Goal: Information Seeking & Learning: Understand process/instructions

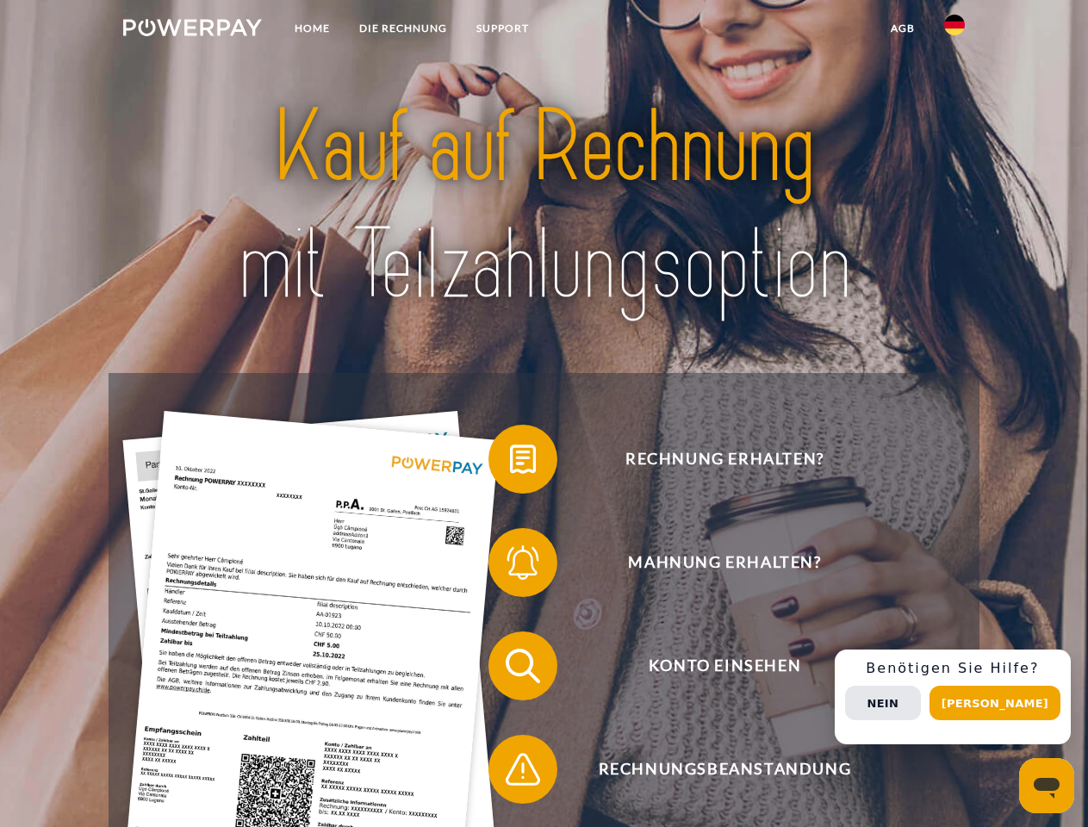
click at [192, 30] on img at bounding box center [192, 27] width 139 height 17
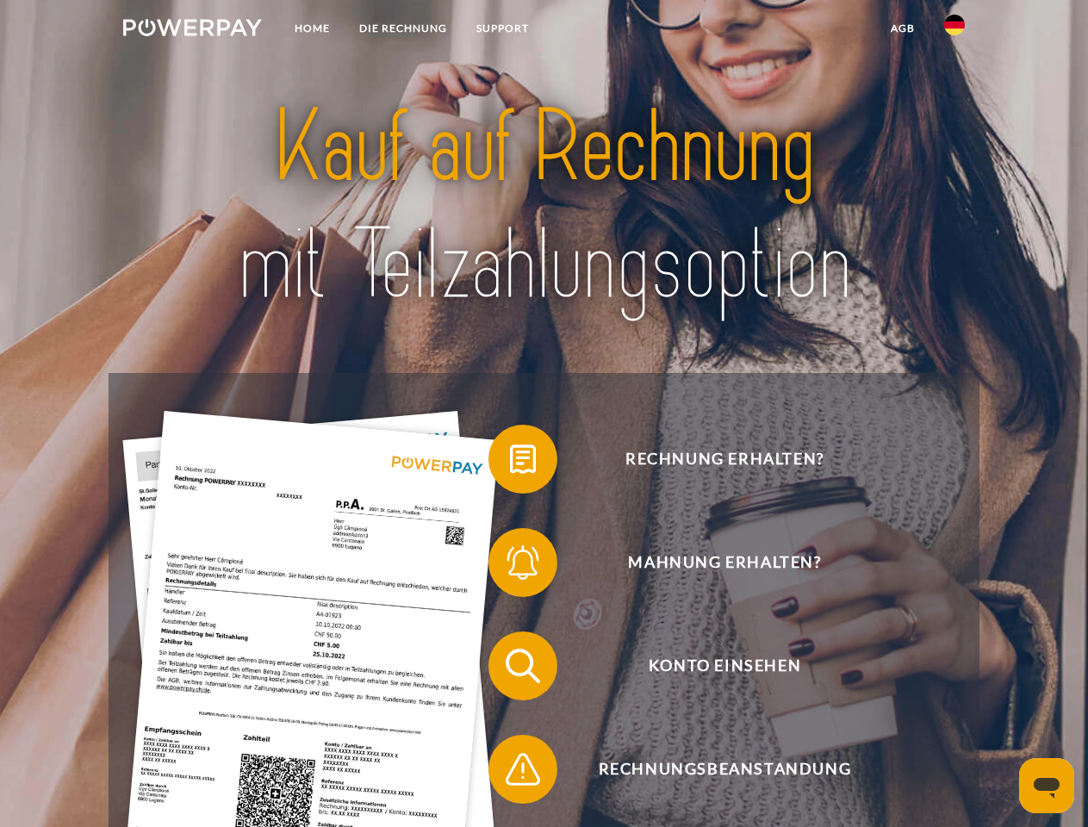
click at [954, 30] on img at bounding box center [954, 25] width 21 height 21
click at [902, 28] on link "agb" at bounding box center [902, 28] width 53 height 31
click at [510, 463] on span at bounding box center [497, 459] width 86 height 86
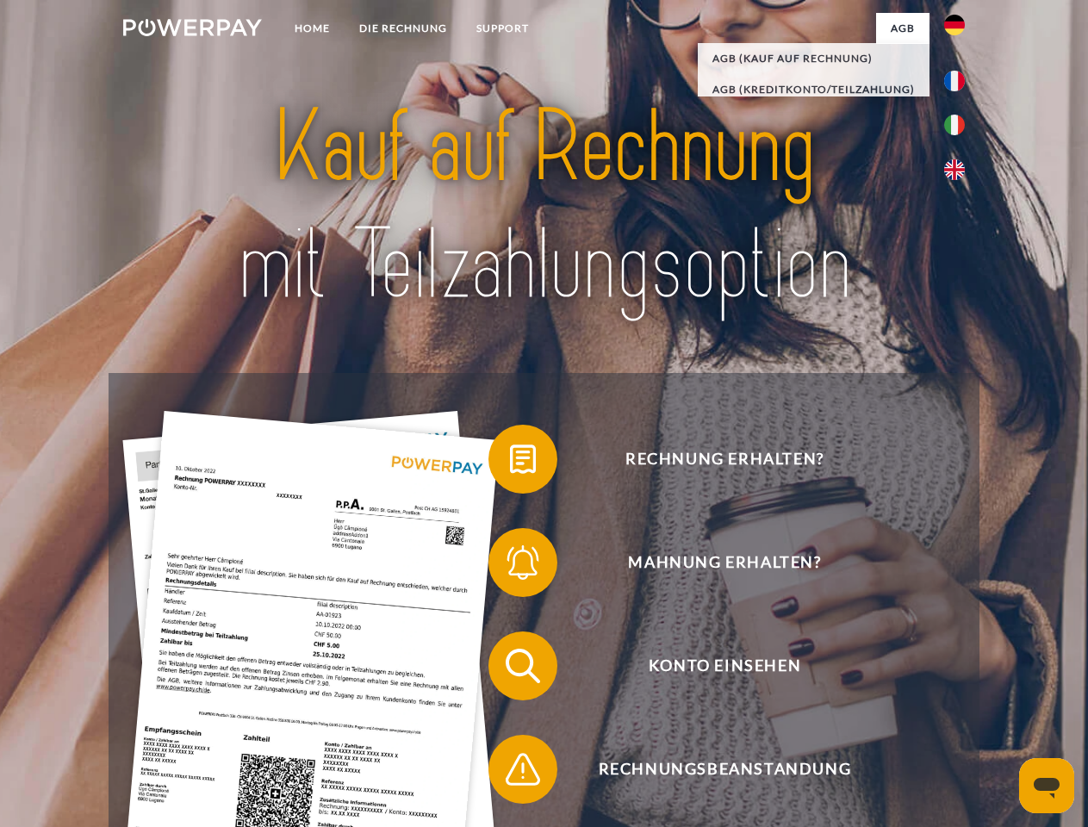
click at [510, 566] on span at bounding box center [497, 562] width 86 height 86
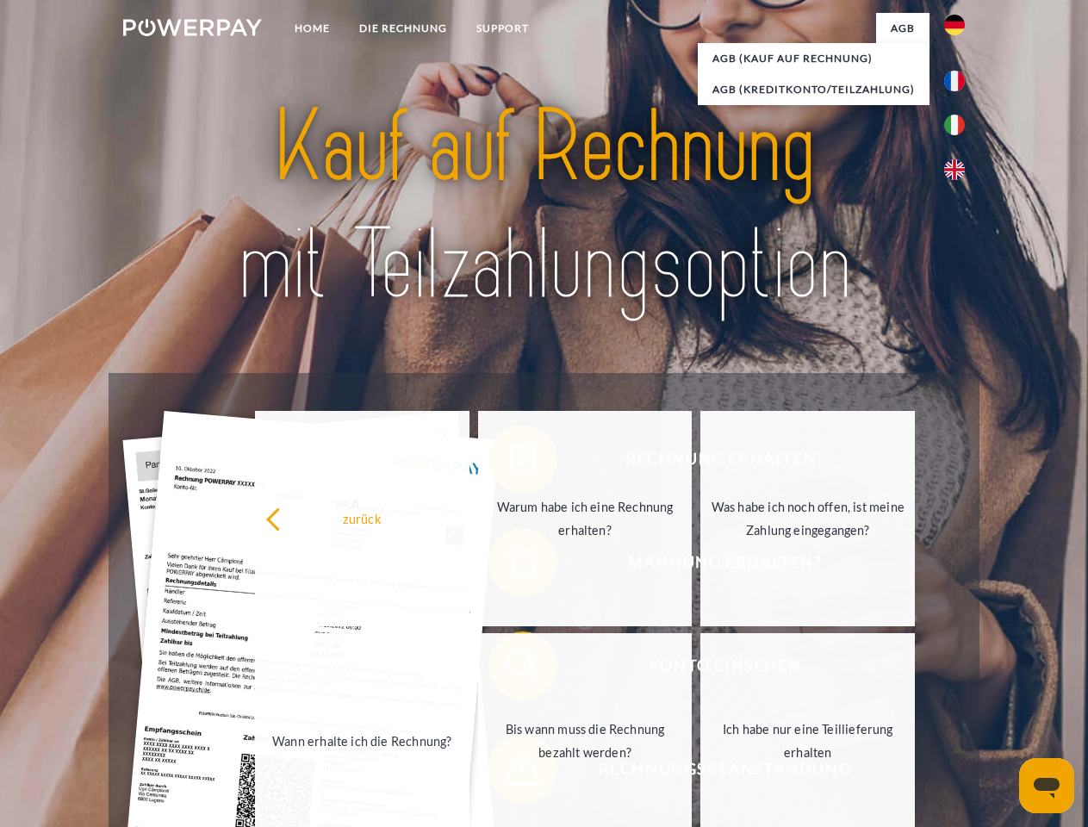
click at [510, 669] on link "Bis wann muss die Rechnung bezahlt werden?" at bounding box center [585, 740] width 214 height 215
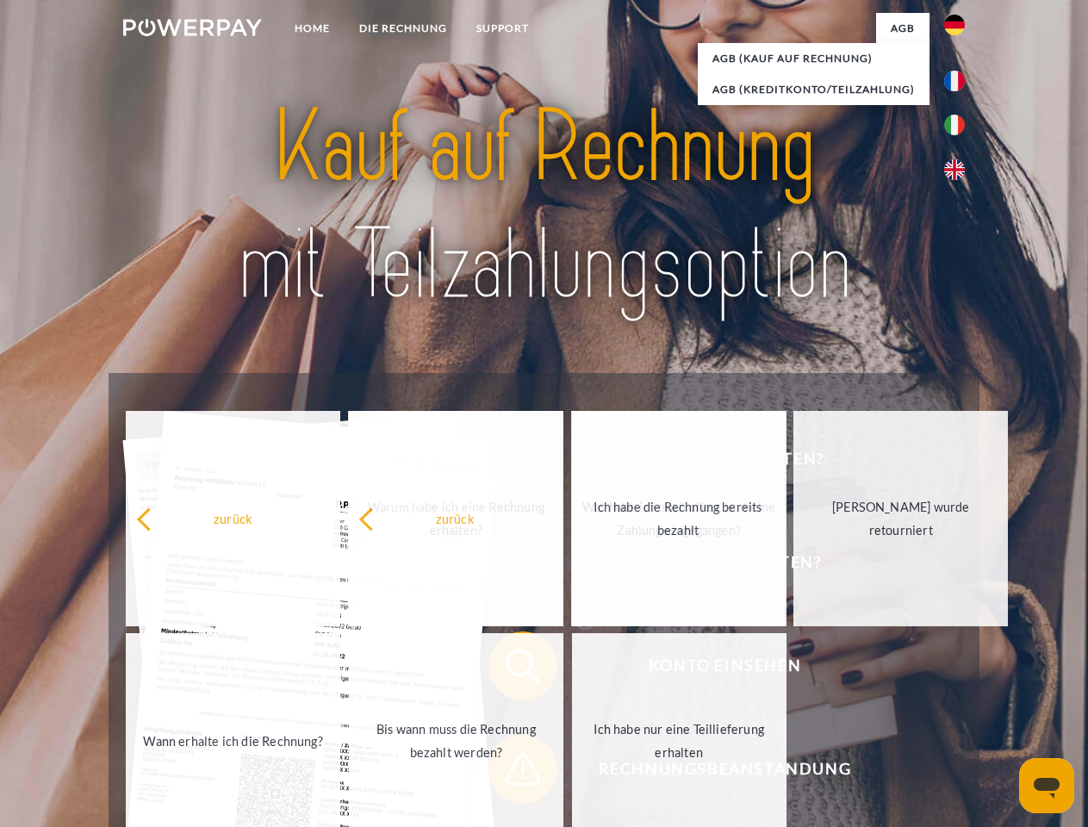
click at [510, 773] on span at bounding box center [497, 769] width 86 height 86
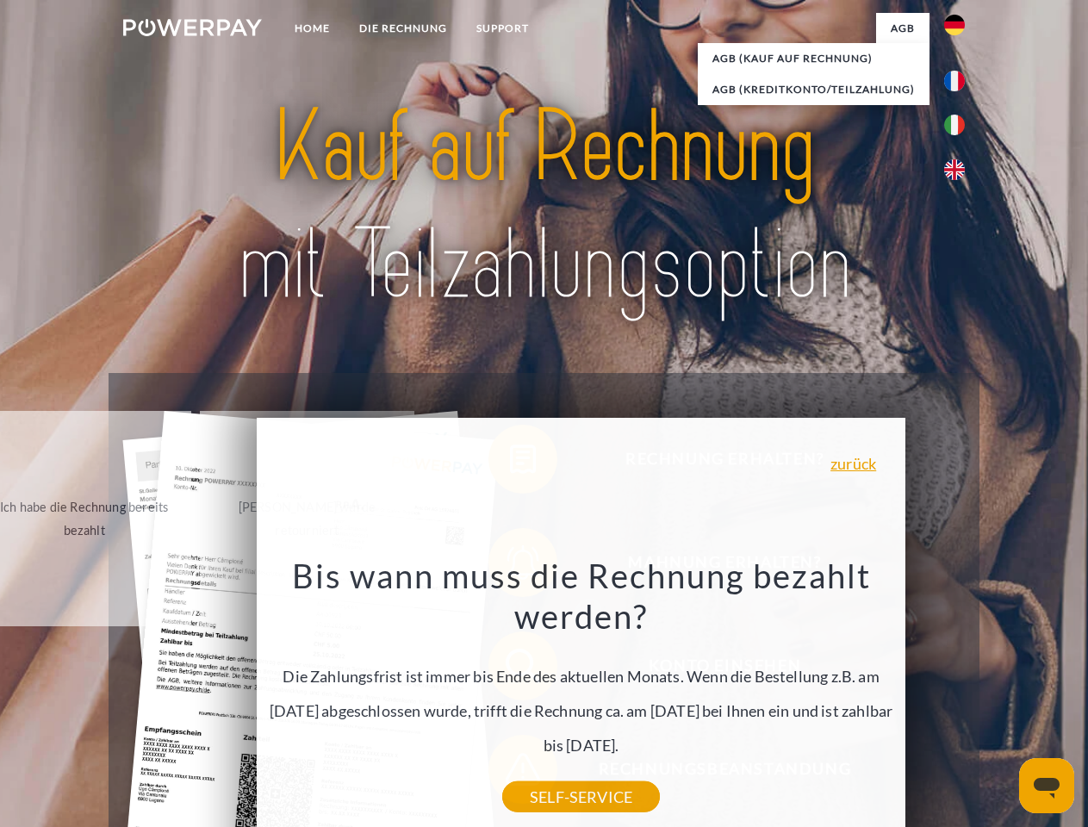
click at [959, 697] on div "Rechnung erhalten? Mahnung erhalten? Konto einsehen" at bounding box center [544, 717] width 870 height 689
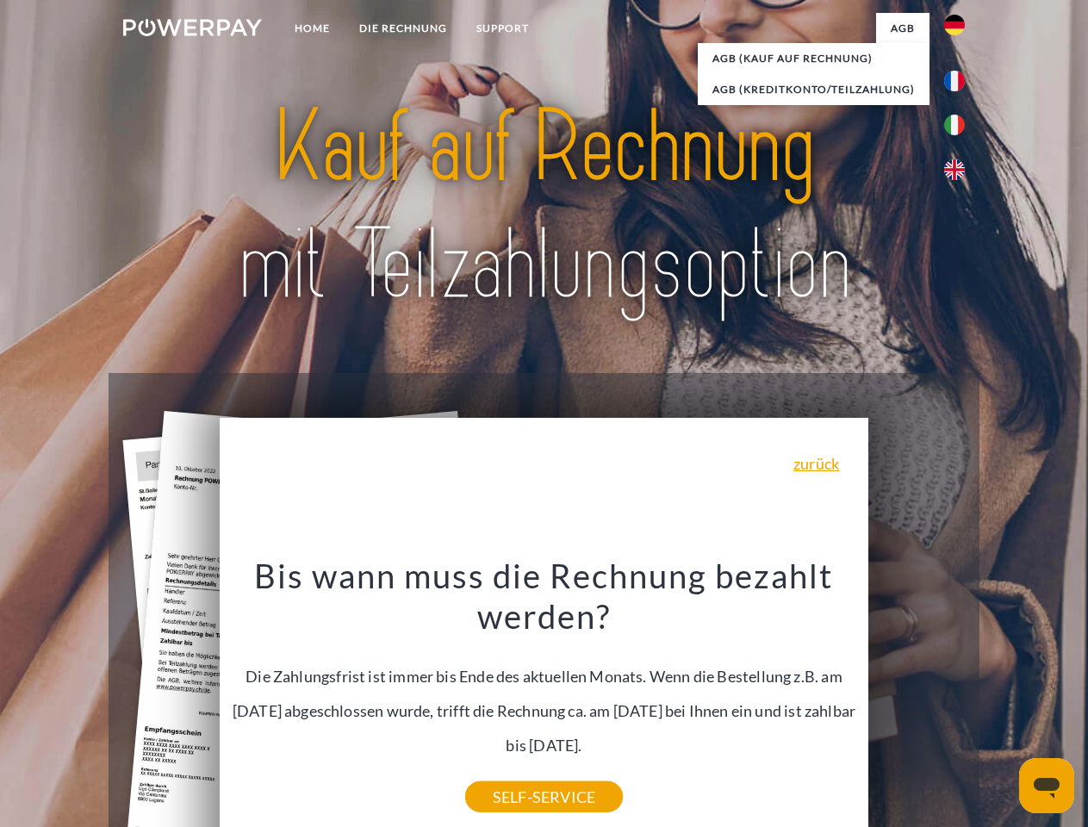
click at [916, 700] on span "Konto einsehen" at bounding box center [724, 665] width 422 height 69
click at [1001, 703] on header "Home DIE RECHNUNG SUPPORT" at bounding box center [544, 594] width 1088 height 1189
